Goal: Contribute content: Add original content to the website for others to see

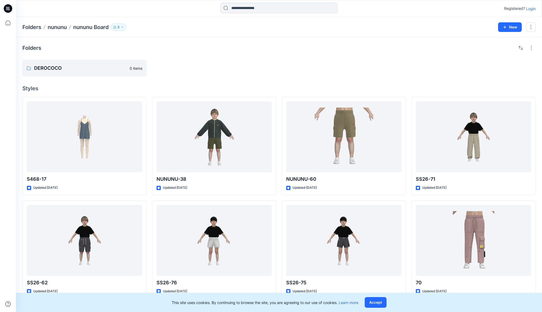
click at [532, 8] on p "Login" at bounding box center [531, 9] width 10 height 6
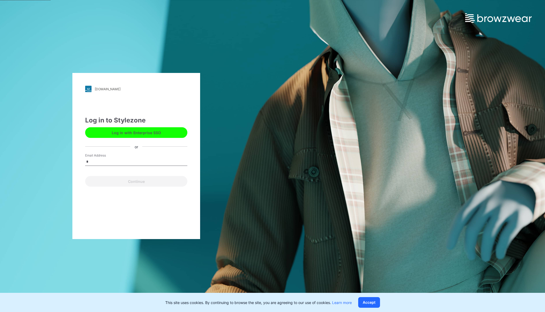
type input "**********"
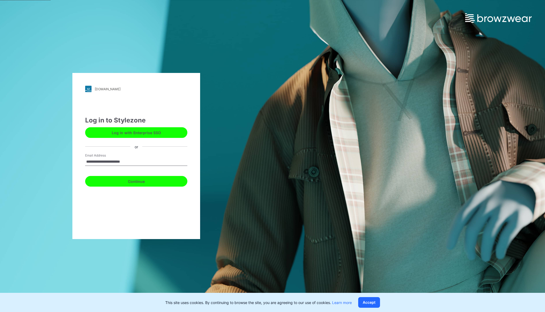
click at [151, 180] on button "Continue" at bounding box center [136, 181] width 102 height 11
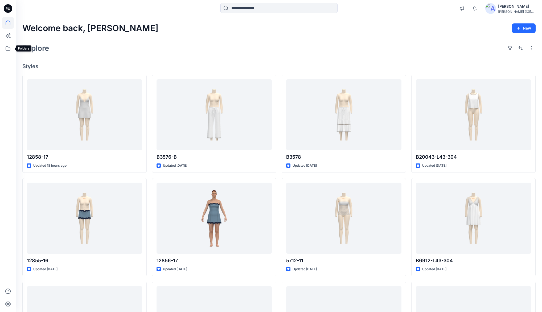
drag, startPoint x: 9, startPoint y: 48, endPoint x: 14, endPoint y: 47, distance: 4.6
click at [9, 48] on icon at bounding box center [8, 49] width 12 height 12
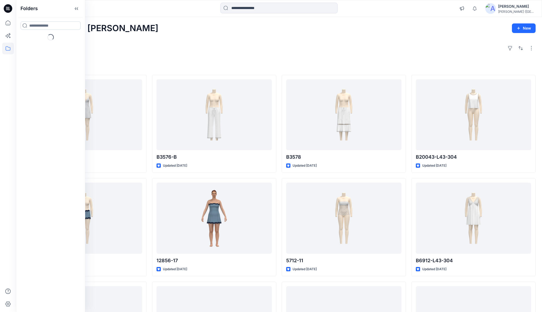
click at [45, 26] on input at bounding box center [50, 25] width 60 height 9
type input "***"
drag, startPoint x: 35, startPoint y: 48, endPoint x: 38, endPoint y: 46, distance: 3.6
click at [35, 48] on mark "C2C" at bounding box center [33, 50] width 8 height 7
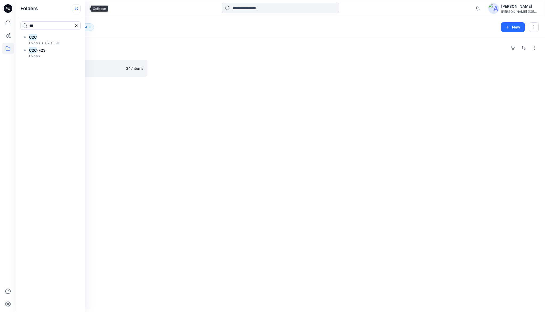
click at [81, 7] on icon at bounding box center [76, 8] width 9 height 9
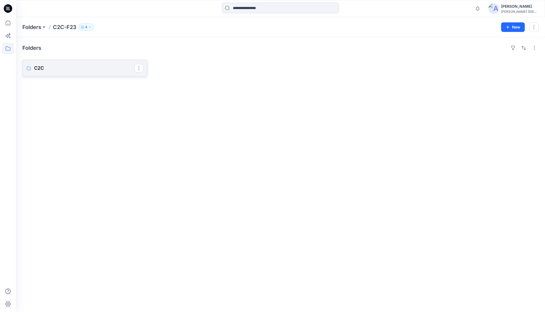
click at [40, 66] on p "C2C" at bounding box center [84, 67] width 101 height 7
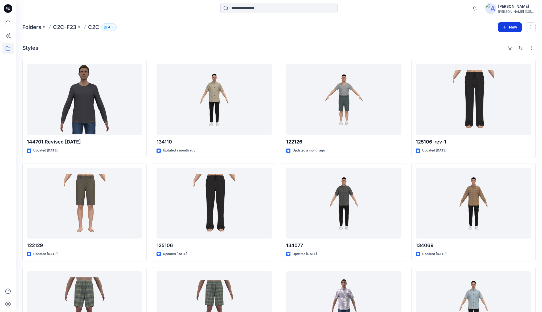
click at [511, 28] on button "New" at bounding box center [510, 27] width 24 height 10
click at [491, 40] on p "New Style" at bounding box center [493, 40] width 18 height 6
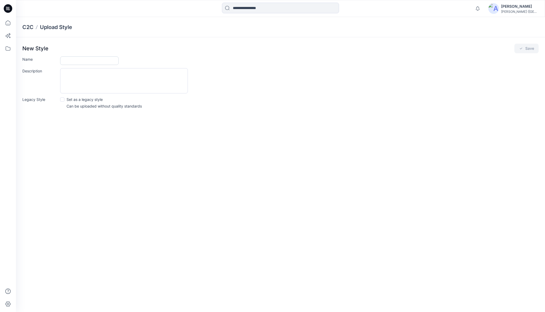
click at [70, 60] on input "Name" at bounding box center [89, 60] width 59 height 9
type input "******"
click at [532, 48] on button "Save" at bounding box center [526, 49] width 24 height 10
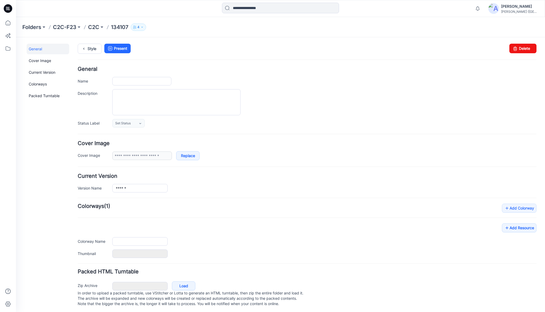
type input "******"
type input "**********"
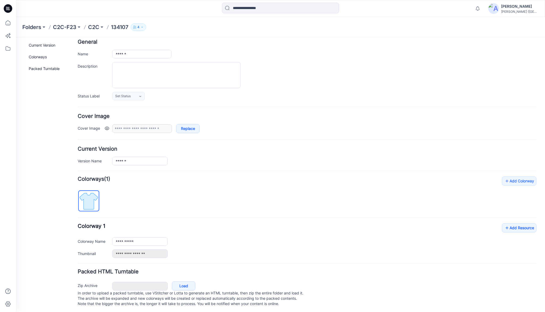
scroll to position [33, 0]
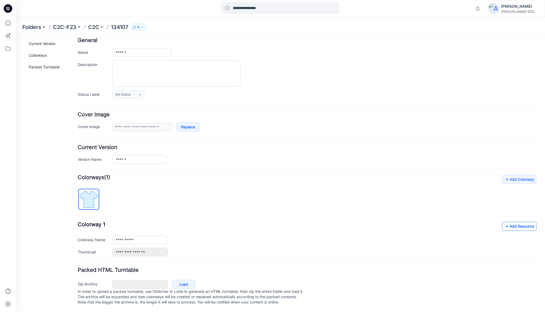
click at [514, 222] on link "Add Resource" at bounding box center [519, 226] width 35 height 9
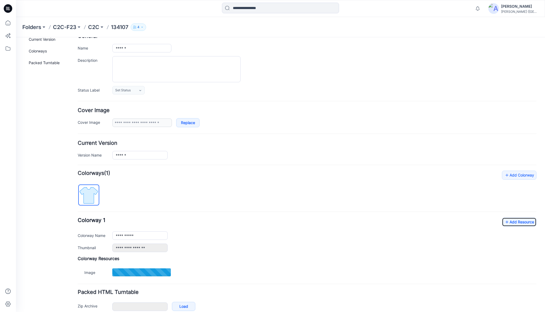
type input "********"
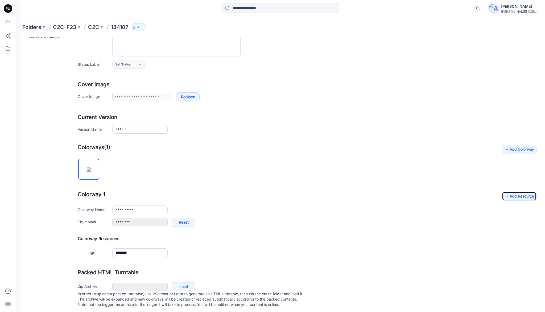
scroll to position [65, 0]
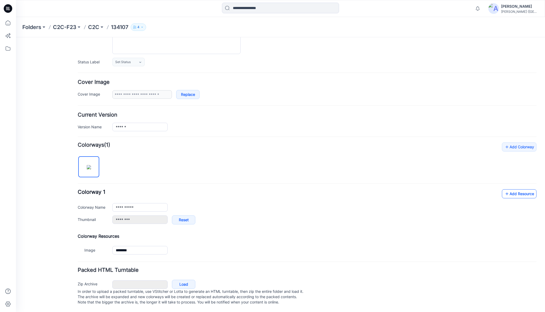
click at [512, 190] on link "Add Resource" at bounding box center [519, 193] width 35 height 9
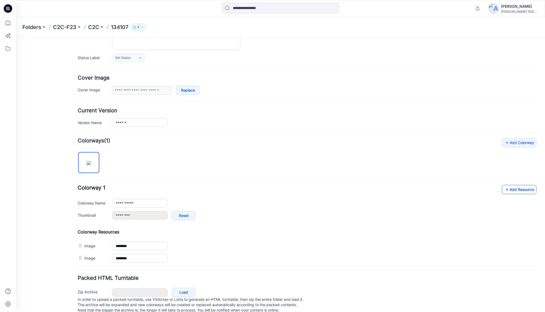
click at [504, 190] on icon at bounding box center [506, 189] width 5 height 9
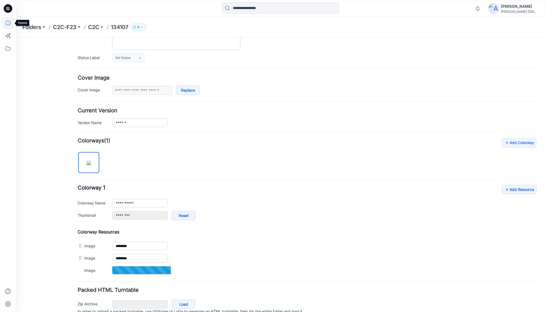
click at [9, 23] on icon at bounding box center [8, 23] width 12 height 12
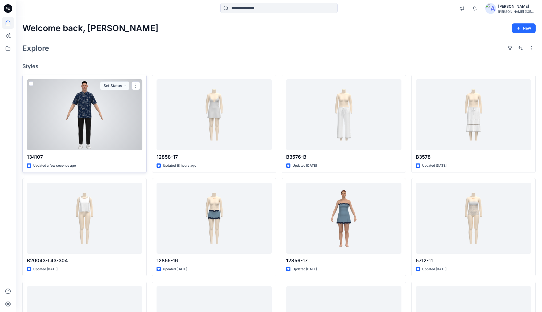
click at [87, 100] on div at bounding box center [84, 114] width 115 height 71
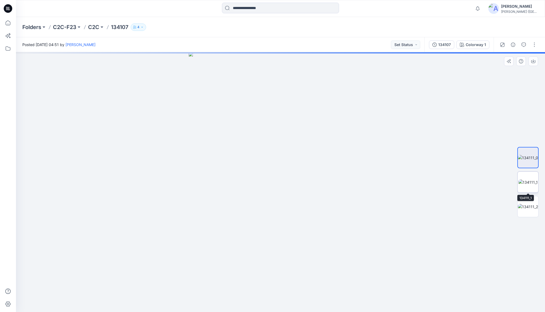
click at [528, 180] on img at bounding box center [527, 182] width 19 height 6
click at [529, 208] on img at bounding box center [528, 207] width 20 height 6
click at [9, 24] on icon at bounding box center [8, 23] width 12 height 12
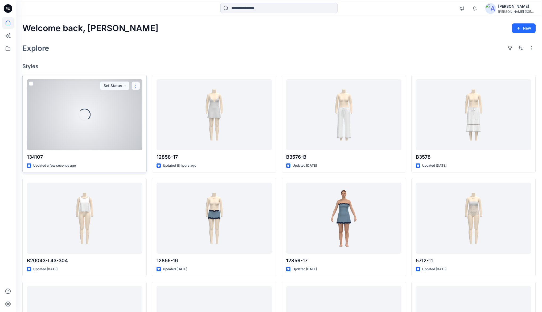
click at [136, 83] on button "button" at bounding box center [135, 85] width 9 height 9
click at [154, 128] on p "Duplicate to..." at bounding box center [154, 128] width 24 height 6
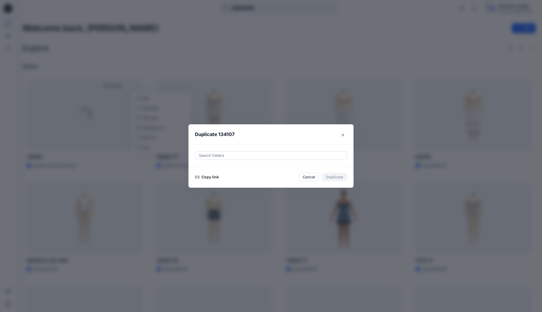
click at [212, 177] on button "Copy link" at bounding box center [207, 177] width 24 height 6
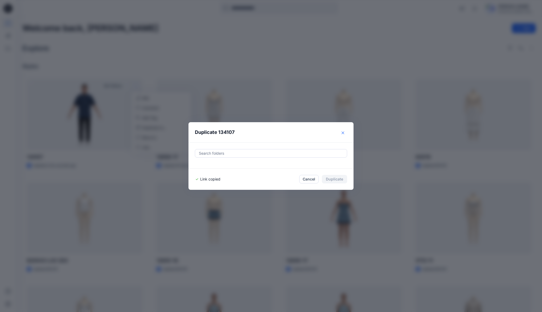
click at [344, 133] on icon "Close" at bounding box center [342, 132] width 3 height 3
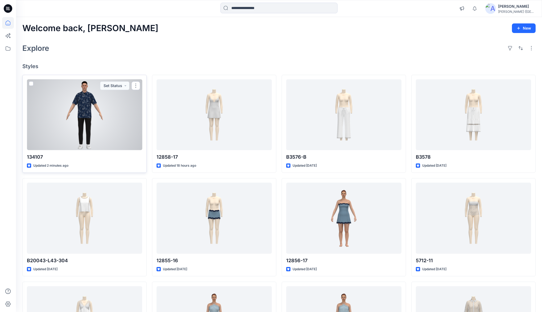
click at [113, 118] on div at bounding box center [84, 114] width 115 height 71
